Goal: Check status: Check status

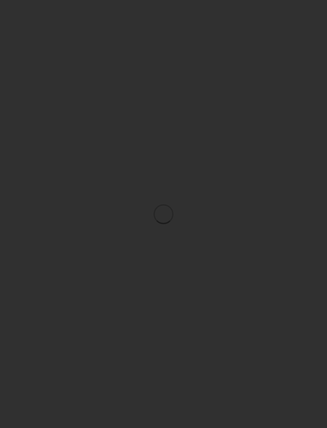
scroll to position [26, 0]
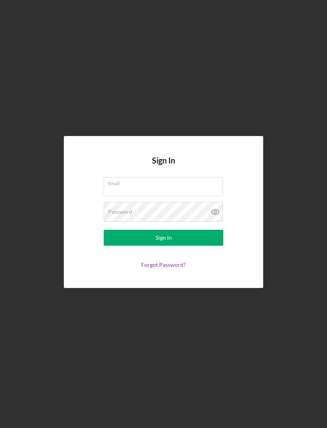
click at [118, 196] on input "Email" at bounding box center [163, 186] width 119 height 19
type input "snowbirdcoffee@gmail.com"
click at [164, 246] on button "Sign In" at bounding box center [164, 238] width 120 height 16
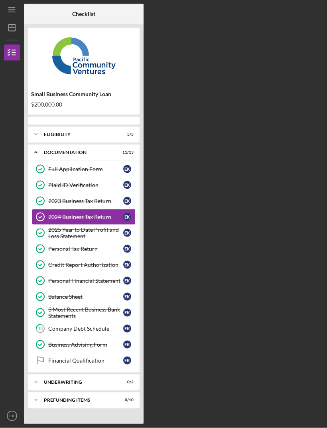
scroll to position [26, 0]
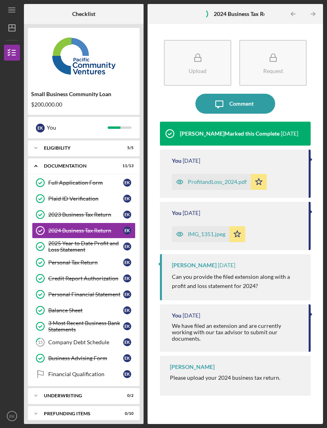
click at [75, 371] on div "Financial Qualification" at bounding box center [85, 374] width 75 height 6
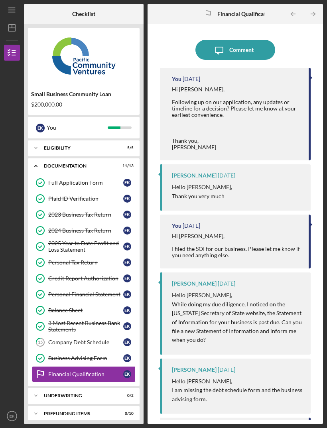
click at [62, 320] on div "3 Most Recent Business Bank Statements" at bounding box center [85, 326] width 75 height 13
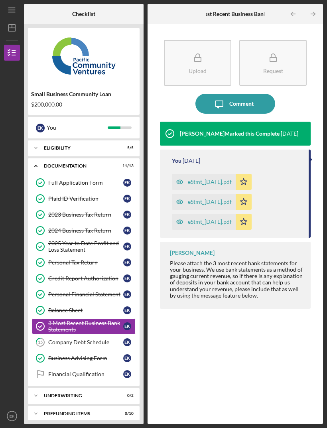
click at [44, 332] on icon "15" at bounding box center [40, 342] width 20 height 20
